Goal: Task Accomplishment & Management: Manage account settings

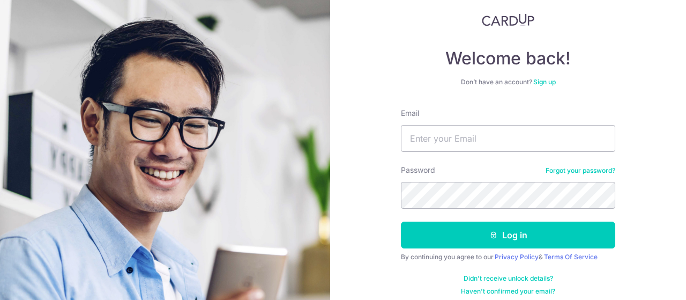
scroll to position [72, 0]
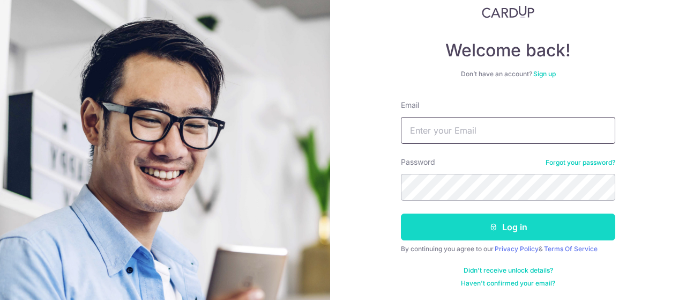
type input "[EMAIL_ADDRESS][DOMAIN_NAME]"
click at [469, 230] on button "Log in" at bounding box center [508, 226] width 214 height 27
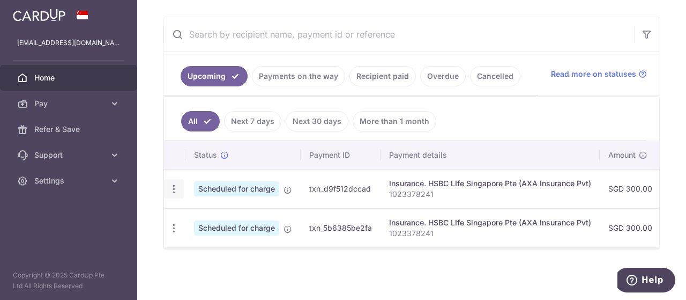
click at [176, 184] on icon "button" at bounding box center [173, 188] width 11 height 11
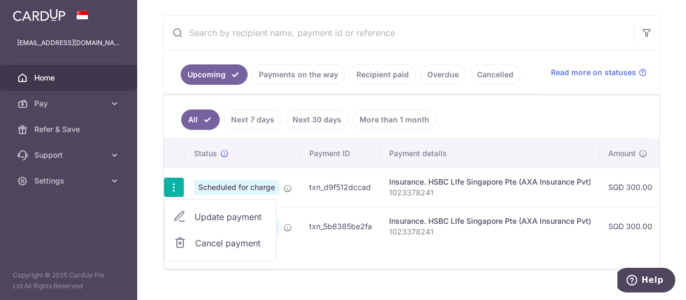
click at [209, 236] on span "Cancel payment" at bounding box center [231, 242] width 72 height 13
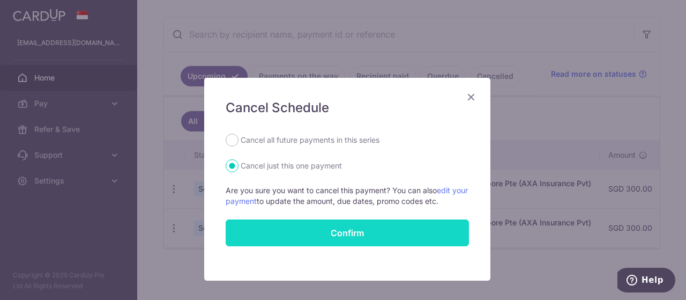
click at [324, 226] on button "Confirm" at bounding box center [347, 232] width 243 height 27
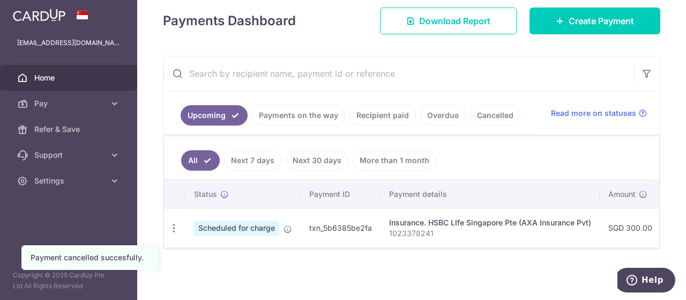
drag, startPoint x: 340, startPoint y: 249, endPoint x: 455, endPoint y: 251, distance: 114.8
click at [455, 251] on div "× Pause Schedule Pause all future payments in this series Pause just this one p…" at bounding box center [411, 150] width 549 height 300
